Goal: Information Seeking & Learning: Understand process/instructions

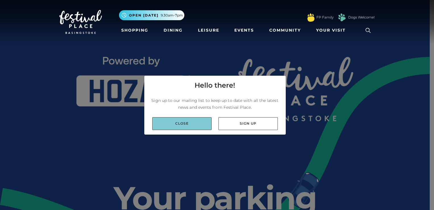
click at [198, 121] on link "Close" at bounding box center [181, 123] width 59 height 13
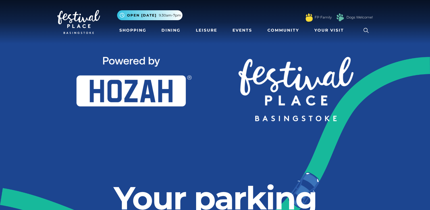
click at [396, 117] on section at bounding box center [215, 117] width 430 height 121
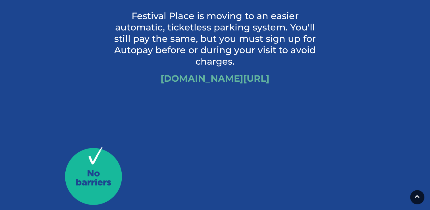
scroll to position [295, 0]
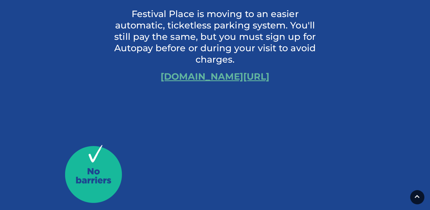
click at [267, 78] on link "[DOMAIN_NAME][URL]" at bounding box center [215, 76] width 109 height 11
click at [236, 76] on link "[DOMAIN_NAME][URL]" at bounding box center [215, 76] width 109 height 11
click at [222, 76] on link "[DOMAIN_NAME][URL]" at bounding box center [215, 76] width 109 height 11
click at [393, 132] on section "Your parking is changing ...but the price isn't! Festival Place is moving to an…" at bounding box center [215, 13] width 430 height 261
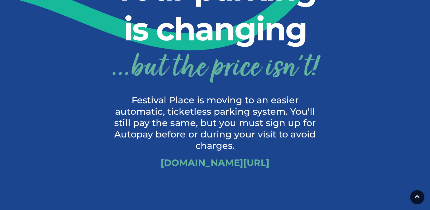
scroll to position [206, 0]
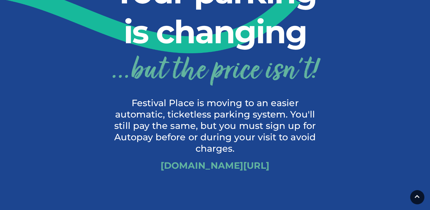
drag, startPoint x: 274, startPoint y: 168, endPoint x: 156, endPoint y: 170, distance: 117.6
click at [156, 170] on p "[DOMAIN_NAME][URL]" at bounding box center [214, 165] width 207 height 11
copy link "[DOMAIN_NAME][URL]"
